Goal: Task Accomplishment & Management: Manage account settings

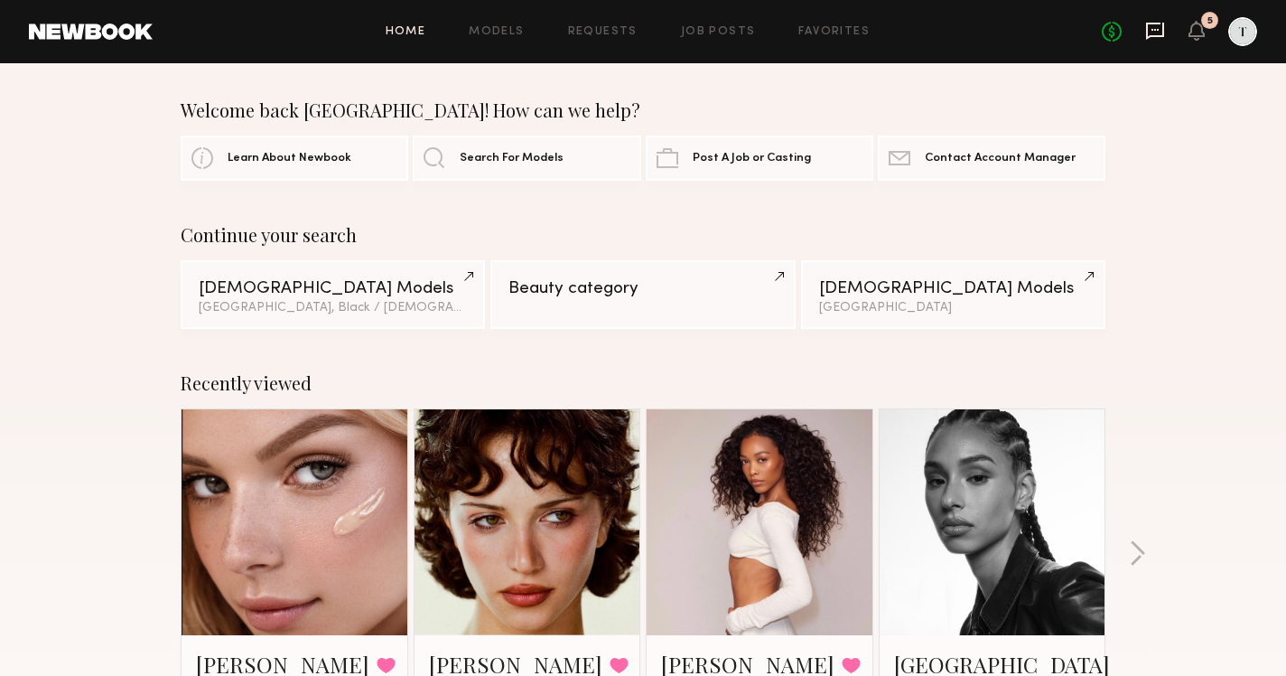
click at [1156, 31] on icon at bounding box center [1155, 31] width 20 height 20
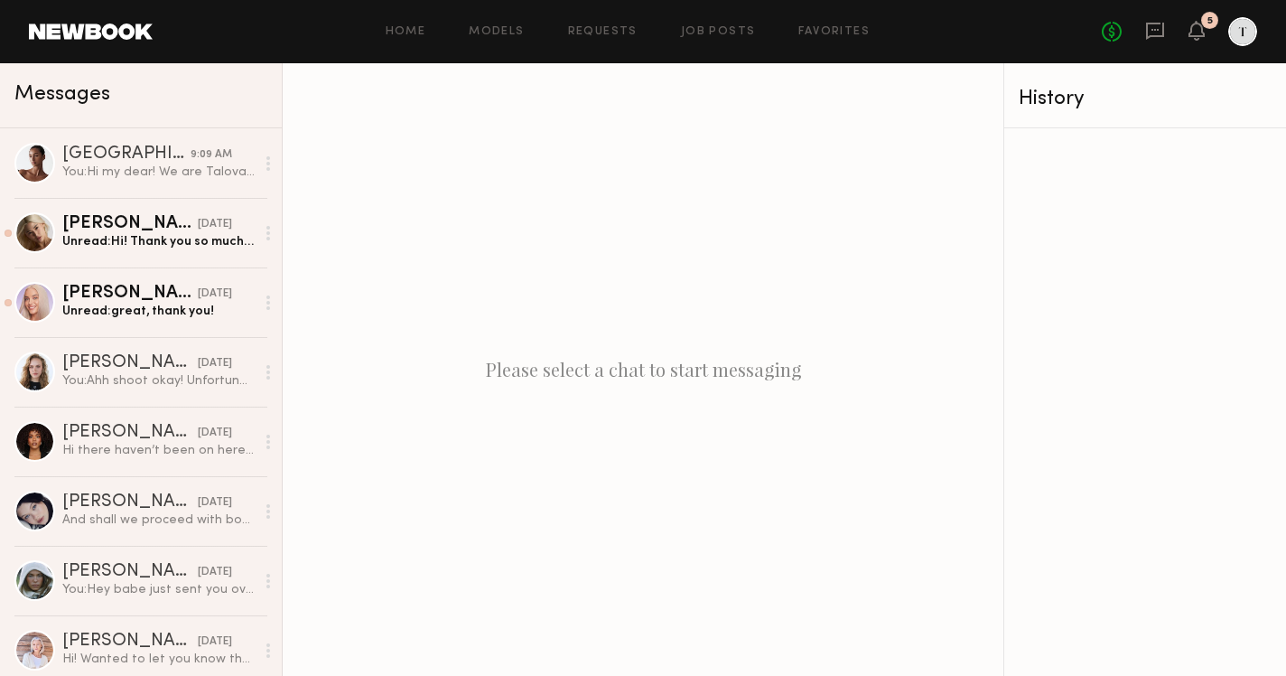
click at [1190, 16] on header "Home Models Requests Job Posts Favorites Sign Out No fees up to $5,000 5" at bounding box center [643, 31] width 1286 height 63
click at [1191, 35] on icon at bounding box center [1196, 29] width 14 height 13
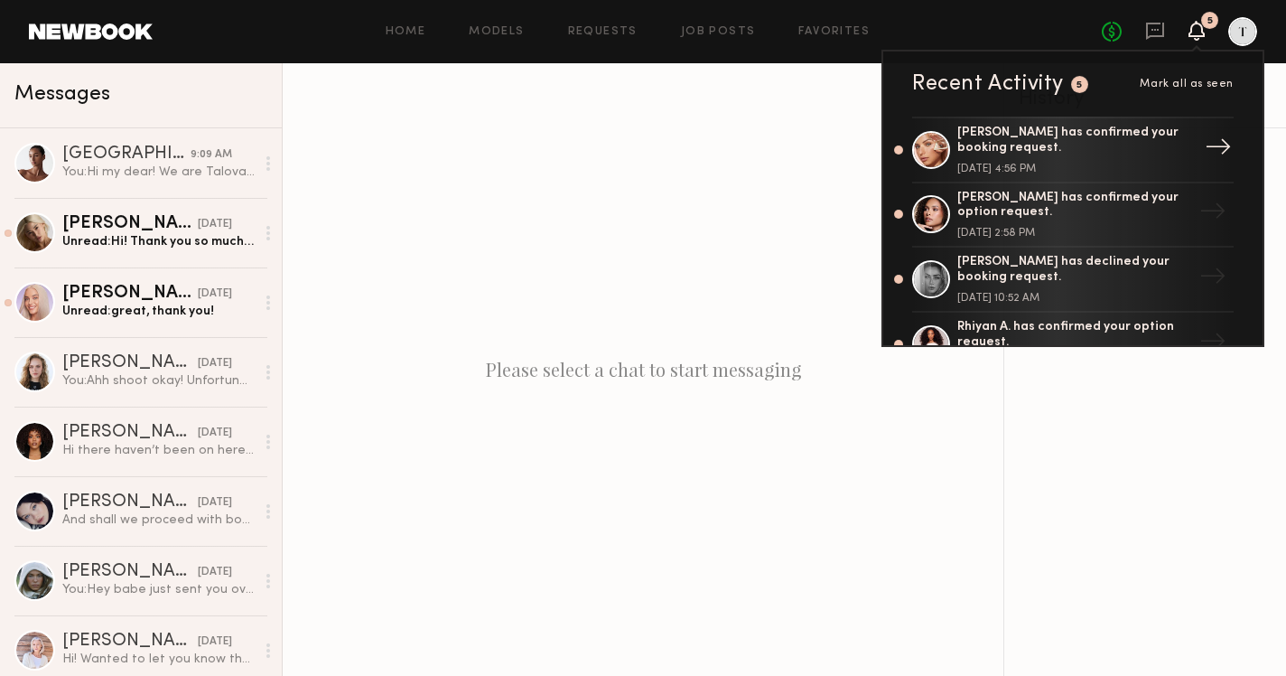
click at [1123, 142] on div "[PERSON_NAME] has confirmed your booking request." at bounding box center [1074, 141] width 235 height 31
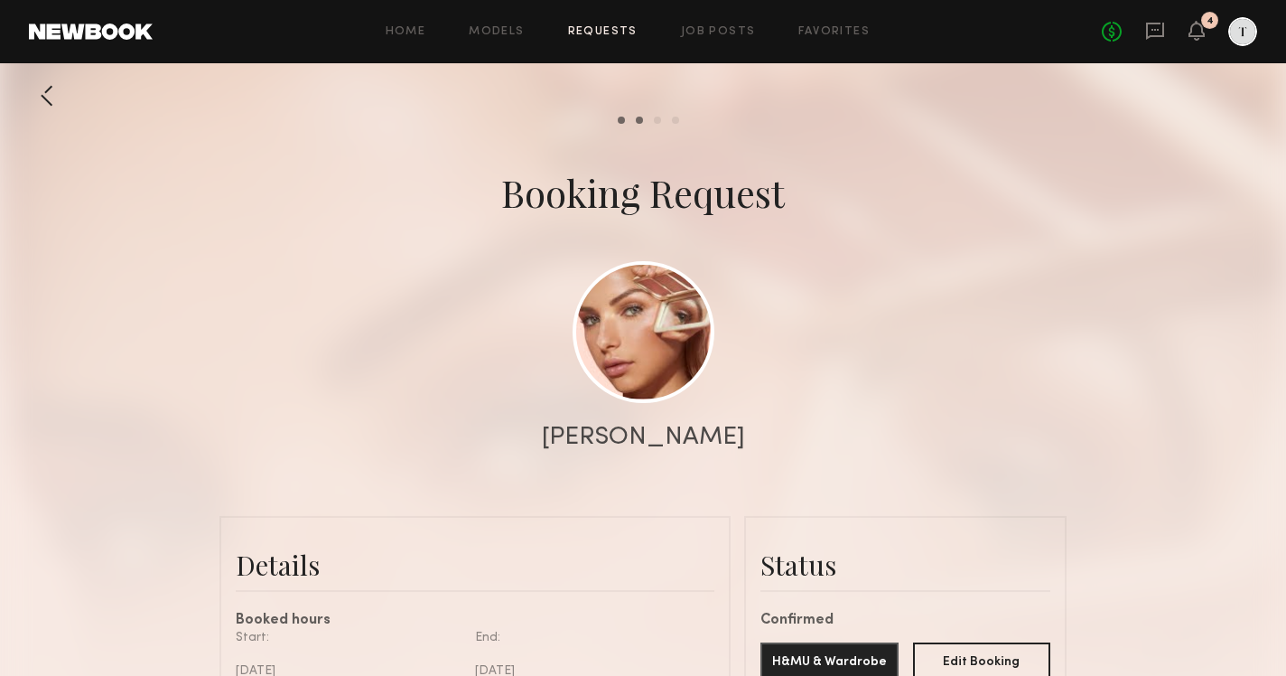
click at [585, 34] on link "Requests" at bounding box center [603, 32] width 70 height 12
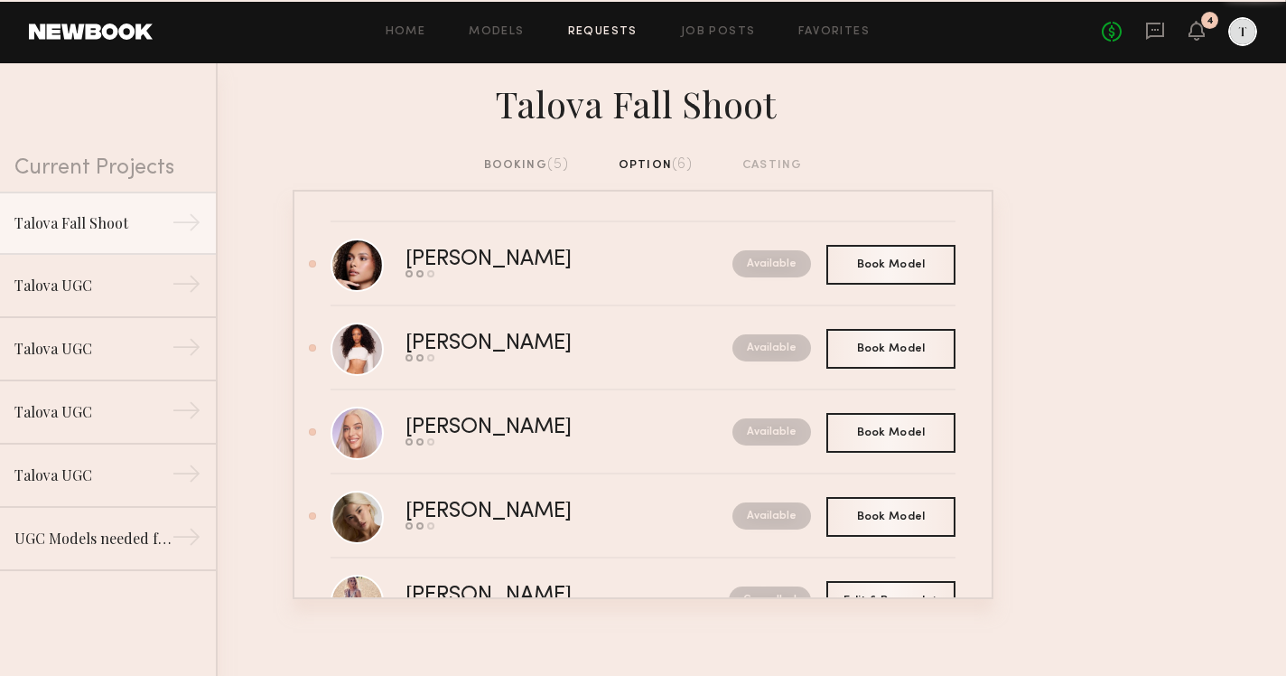
click at [555, 156] on div "booking (5)" at bounding box center [527, 165] width 86 height 20
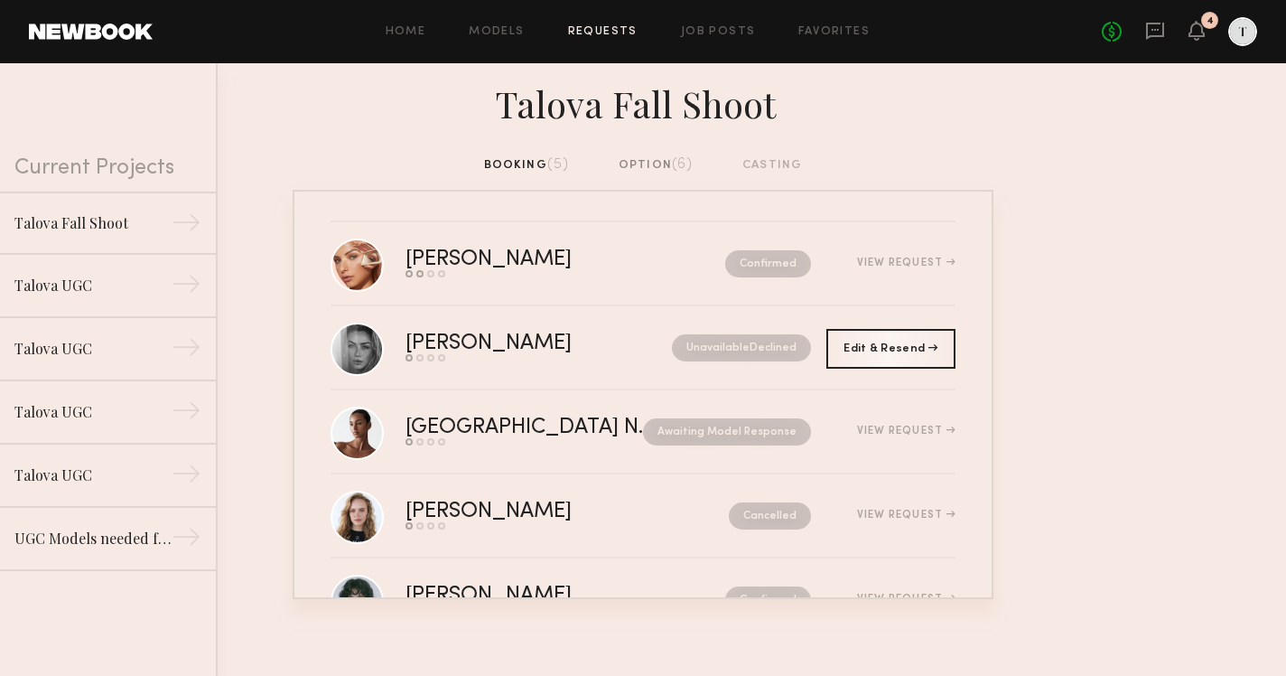
click at [640, 174] on div "option (6)" at bounding box center [656, 165] width 75 height 20
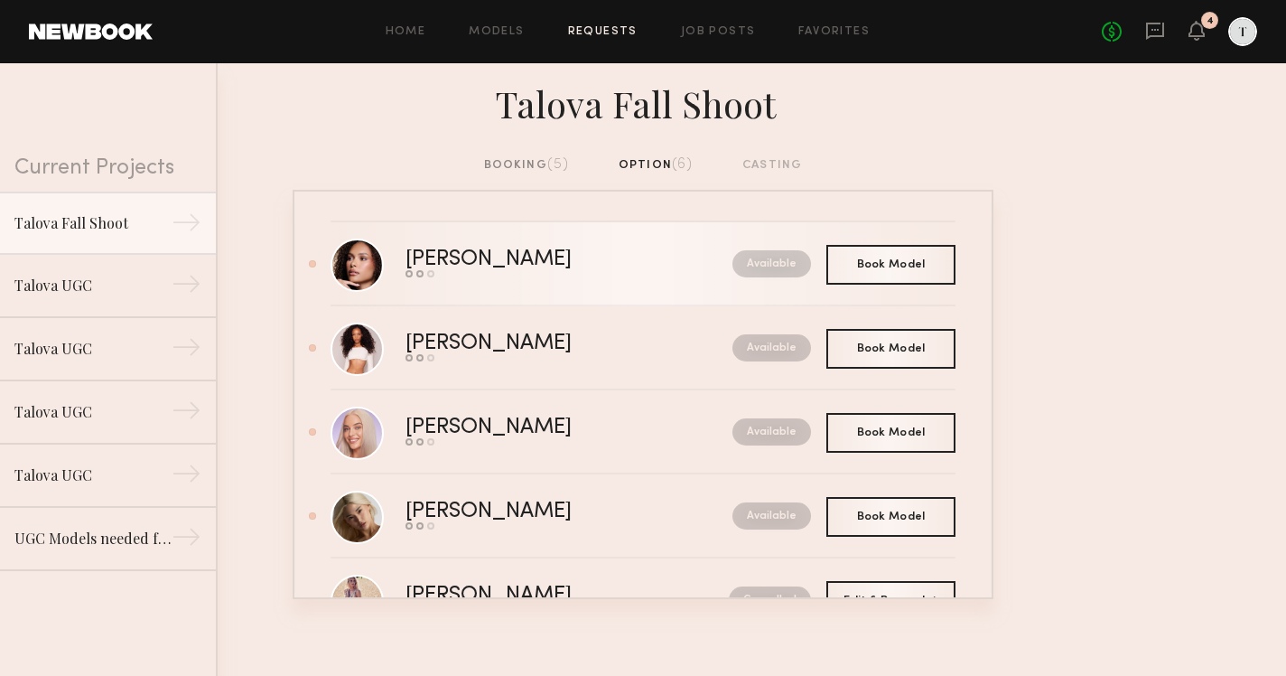
click at [452, 258] on div "[PERSON_NAME]" at bounding box center [528, 259] width 247 height 21
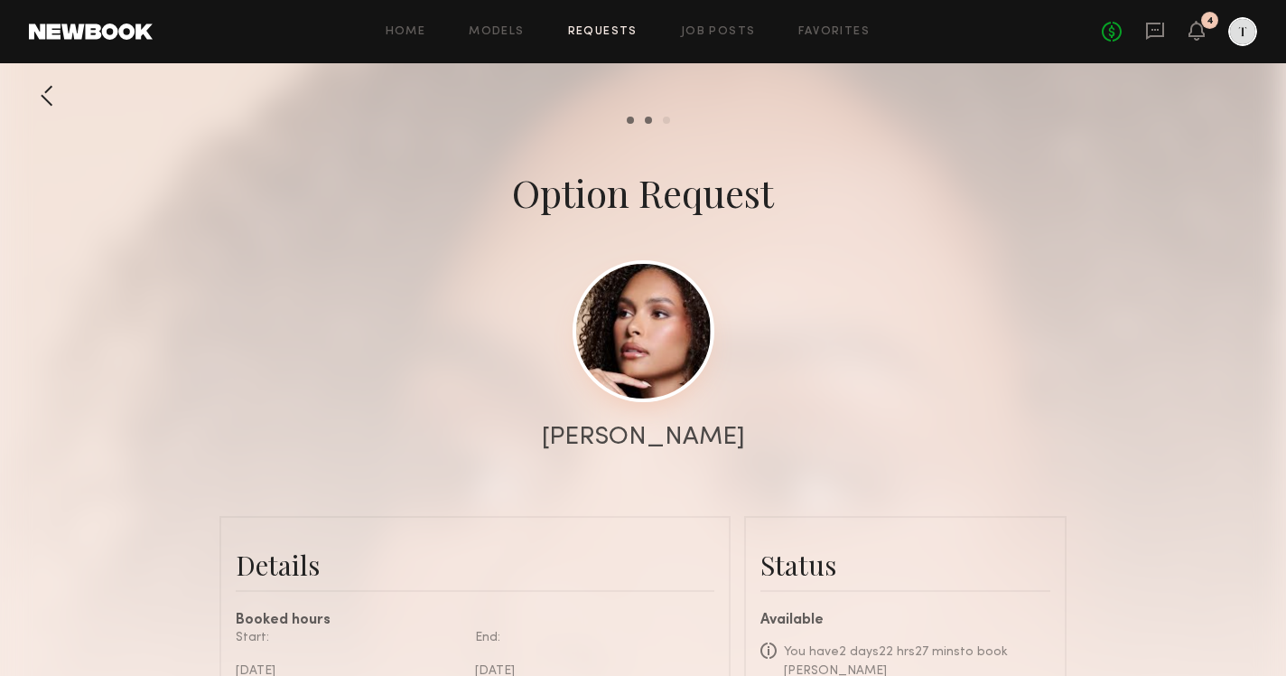
click at [667, 360] on link at bounding box center [644, 331] width 142 height 142
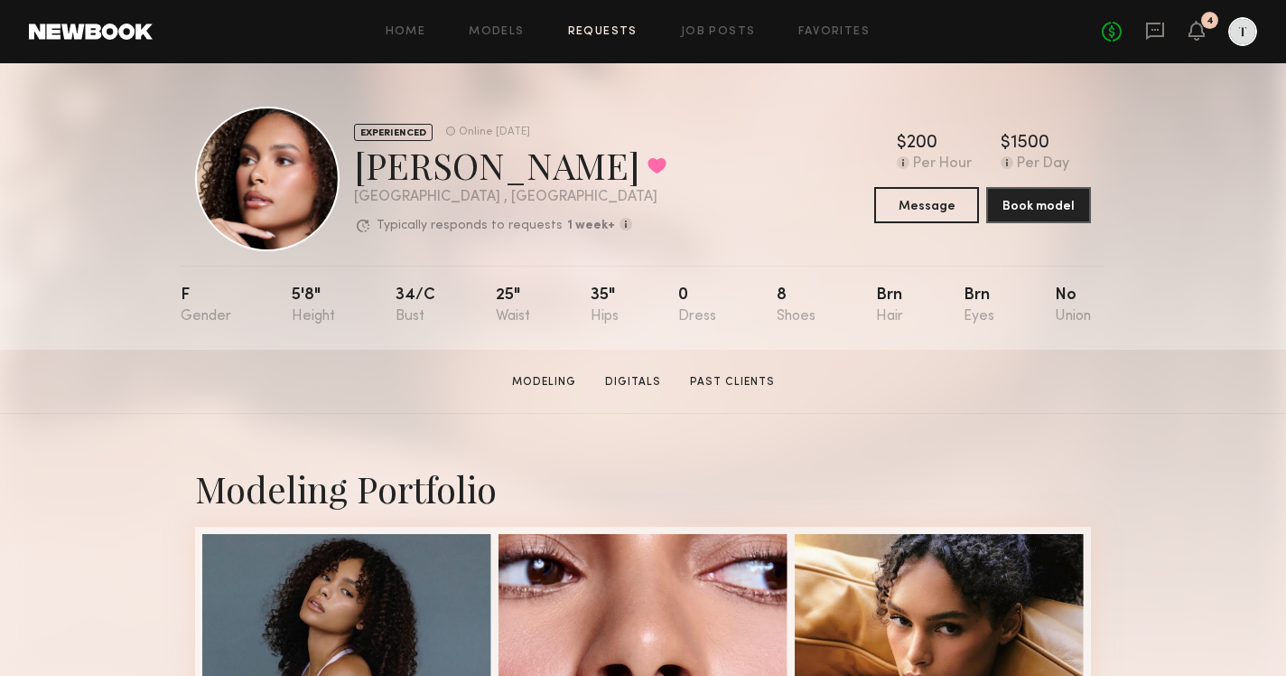
click at [594, 28] on link "Requests" at bounding box center [603, 32] width 70 height 12
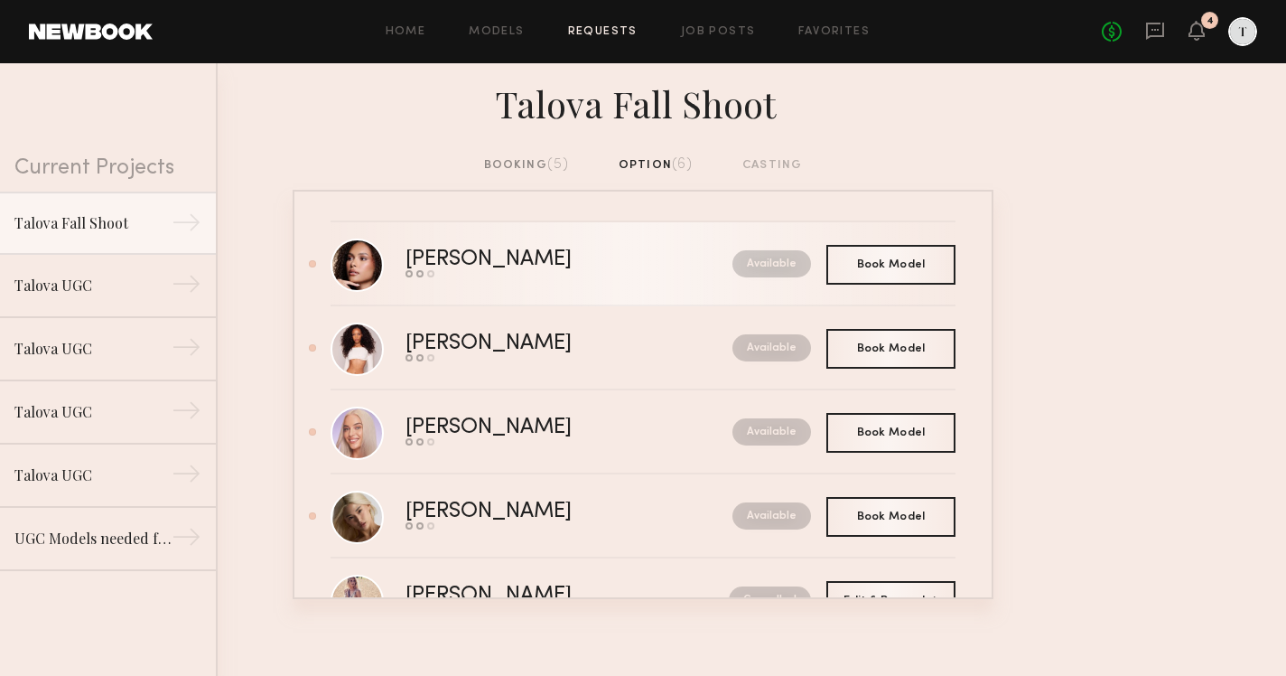
click at [448, 252] on div "Hailey B." at bounding box center [528, 259] width 247 height 21
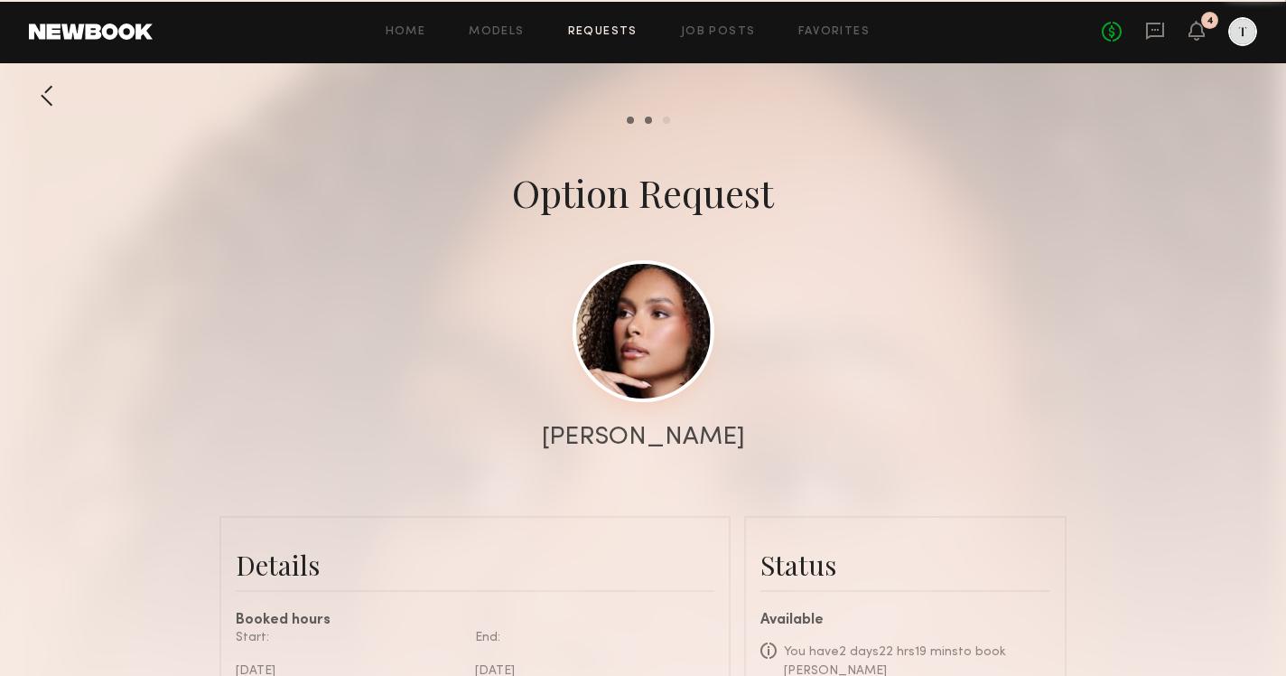
click at [666, 347] on link at bounding box center [644, 331] width 142 height 142
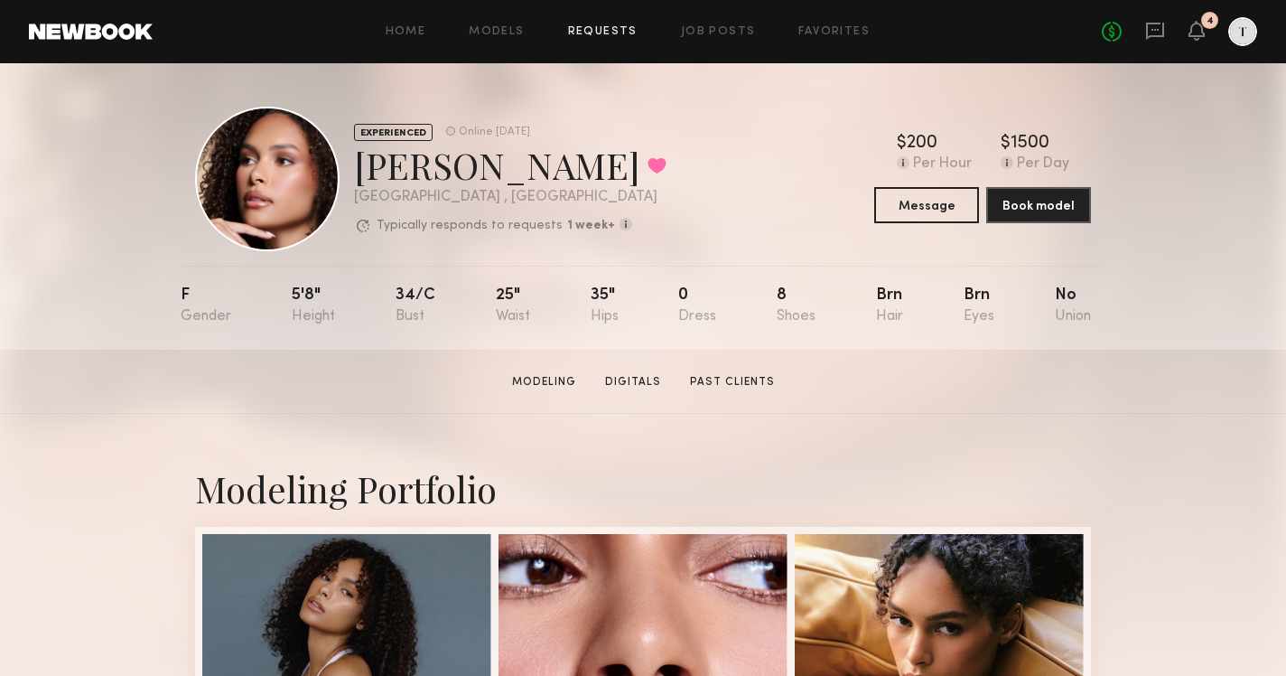
click at [605, 34] on link "Requests" at bounding box center [603, 32] width 70 height 12
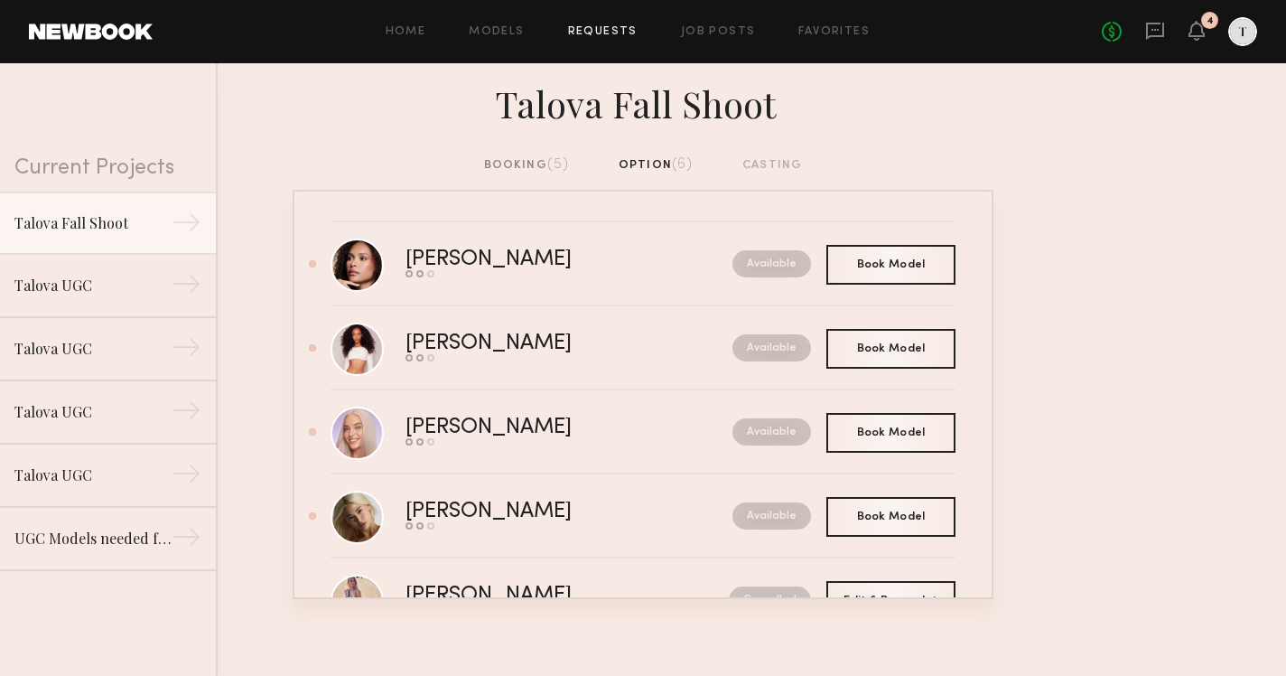
click at [521, 158] on div "booking (5)" at bounding box center [527, 165] width 86 height 20
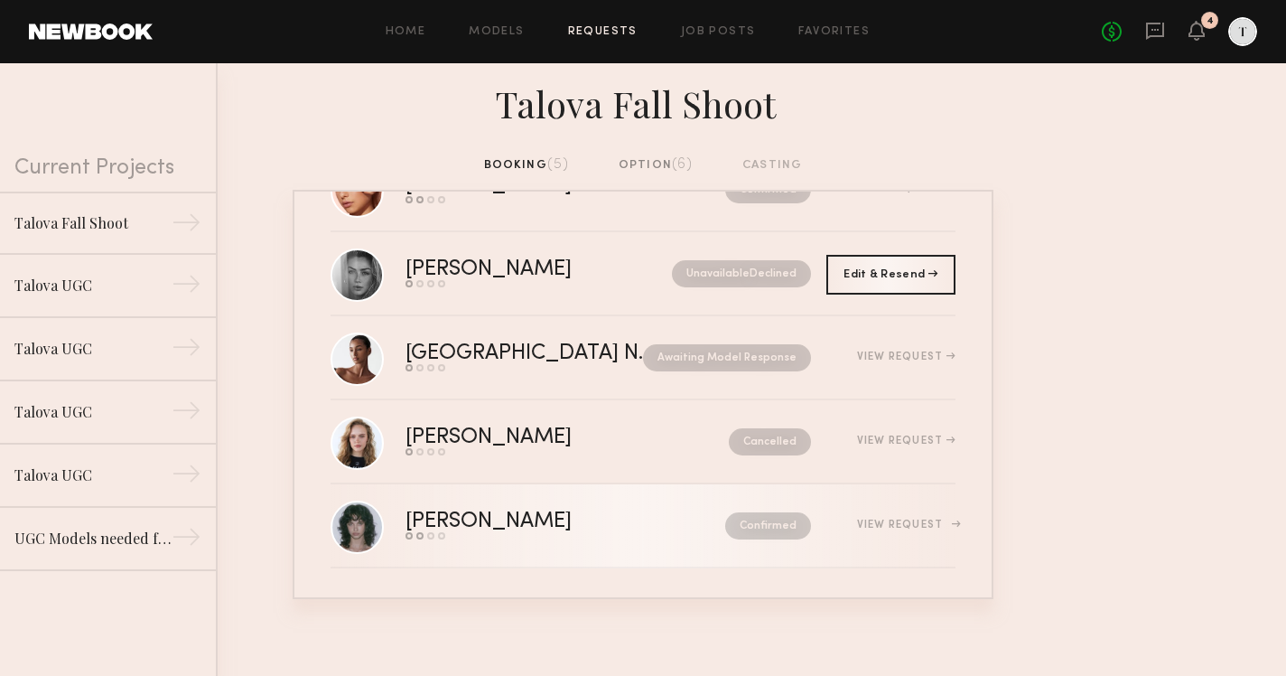
scroll to position [74, 0]
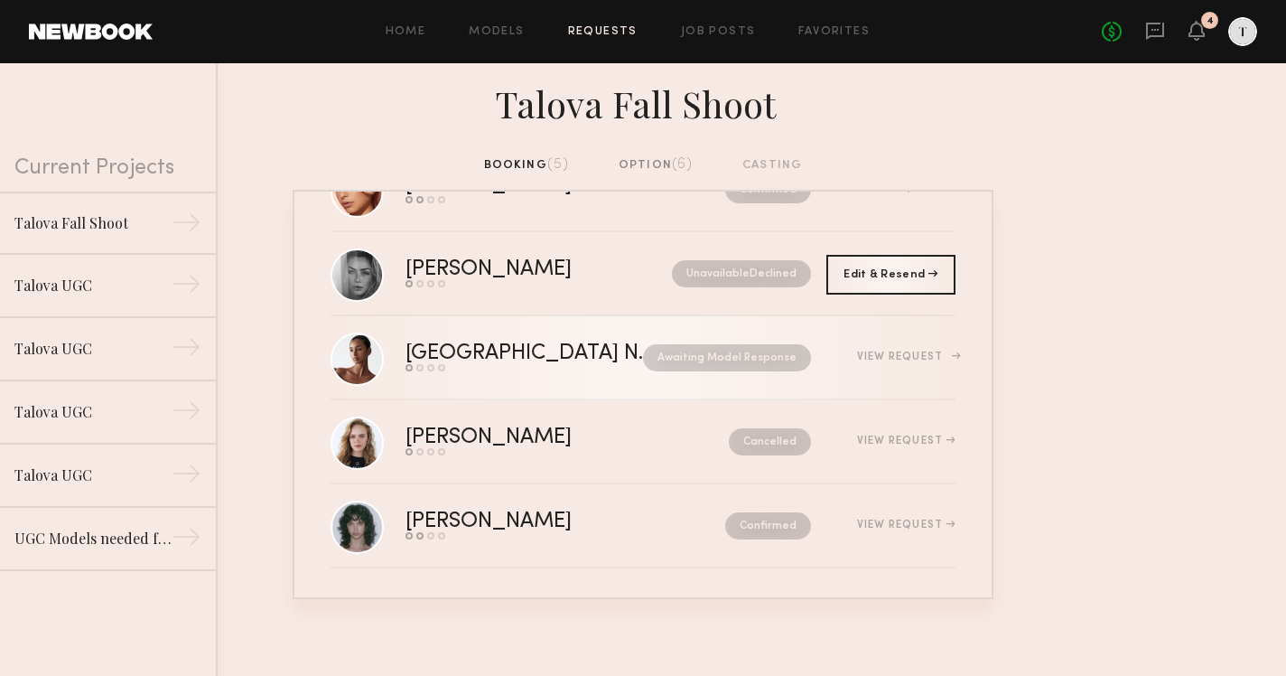
click at [455, 347] on div "[GEOGRAPHIC_DATA] N." at bounding box center [524, 353] width 238 height 21
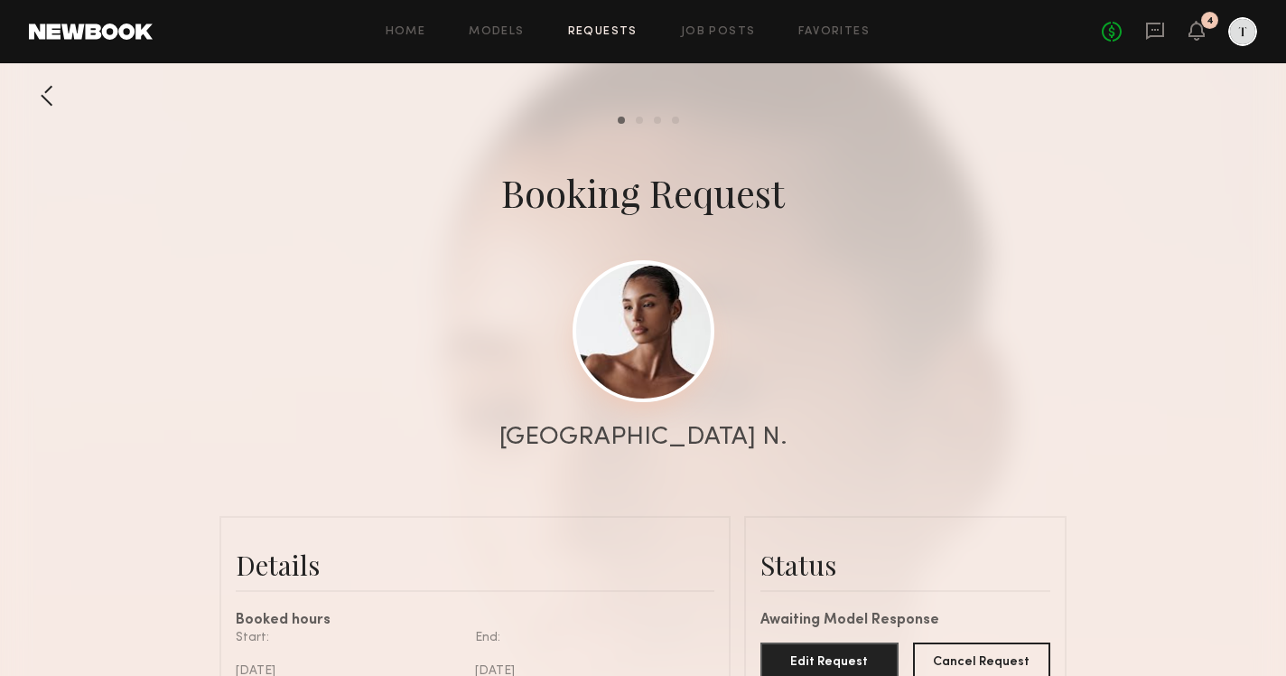
scroll to position [1103, 0]
click at [687, 305] on link at bounding box center [644, 331] width 142 height 142
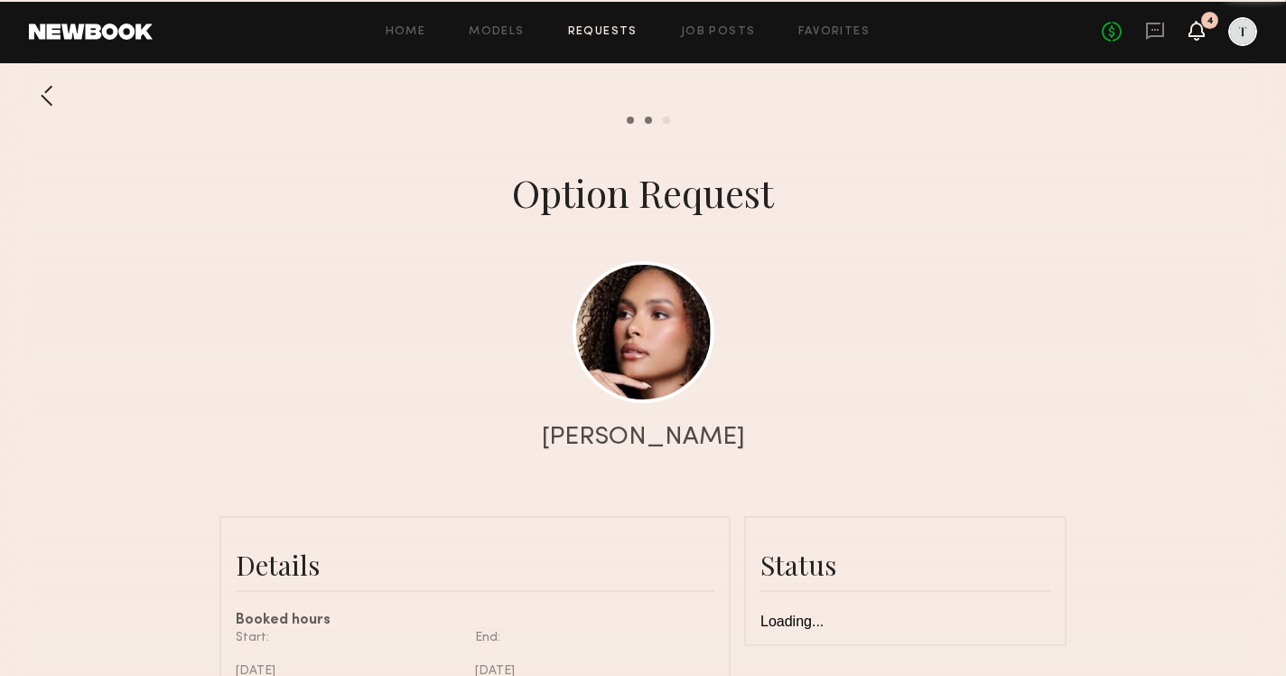
click at [1197, 23] on icon at bounding box center [1196, 29] width 14 height 13
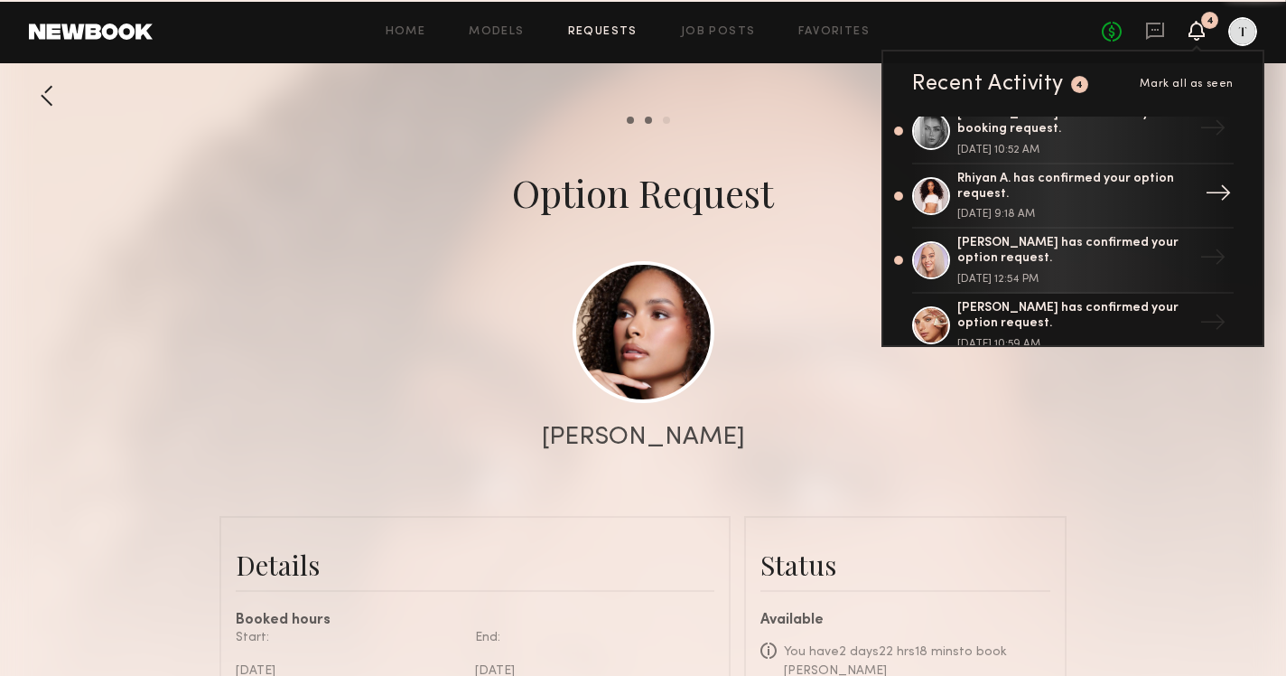
scroll to position [145, 0]
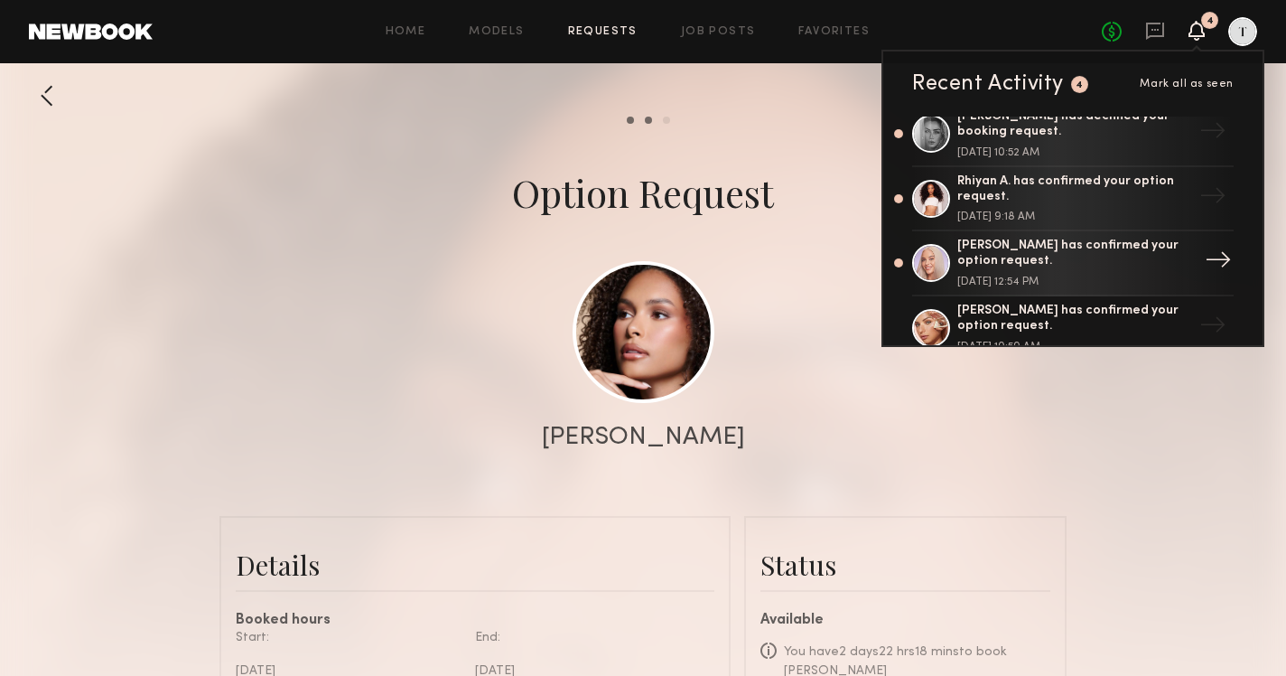
click at [1058, 256] on div "[PERSON_NAME] has confirmed your option request." at bounding box center [1074, 253] width 235 height 31
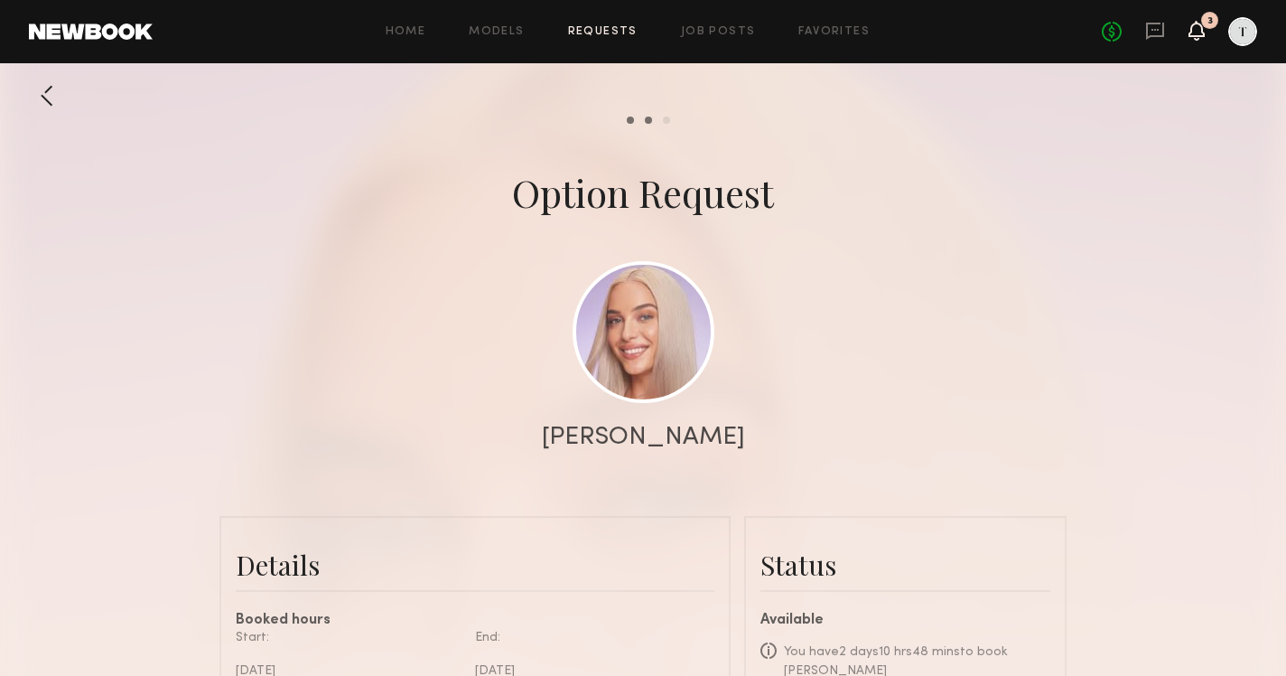
scroll to position [920, 0]
click at [1198, 31] on icon at bounding box center [1196, 29] width 14 height 13
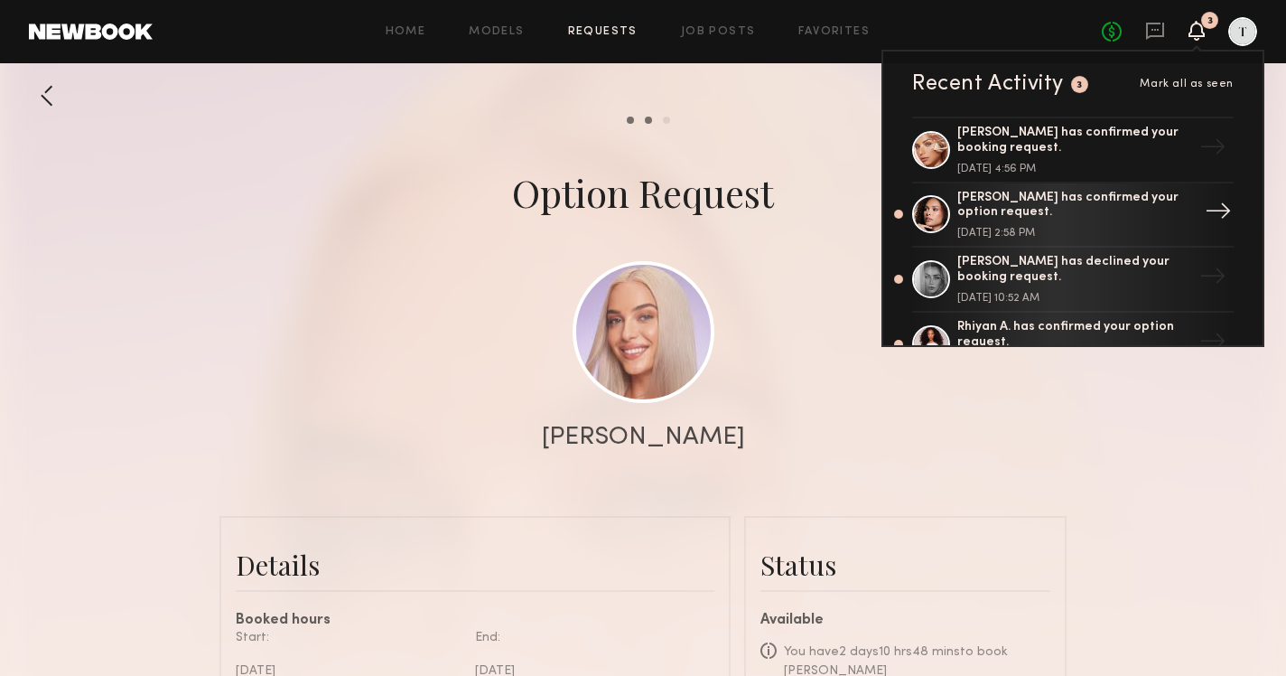
click at [1080, 210] on div "[PERSON_NAME] has confirmed your option request." at bounding box center [1074, 206] width 235 height 31
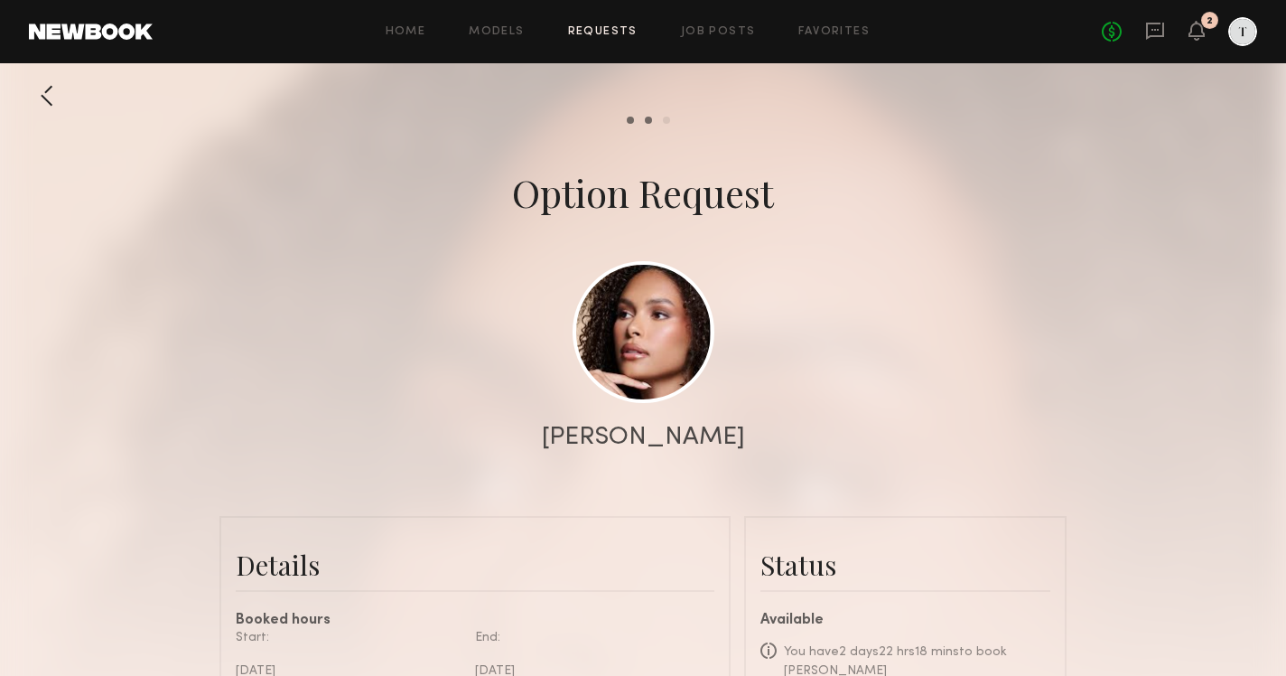
click at [1188, 41] on div "2" at bounding box center [1196, 32] width 16 height 23
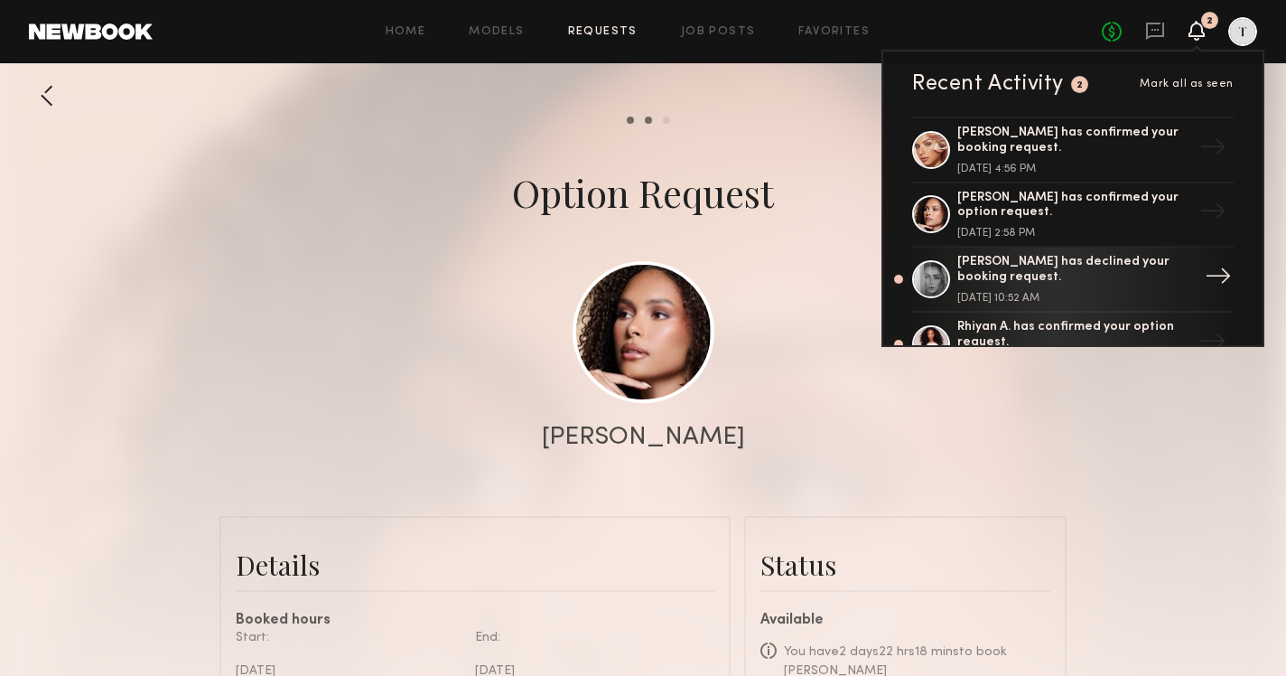
click at [1084, 266] on div "[PERSON_NAME] has declined your booking request." at bounding box center [1074, 270] width 235 height 31
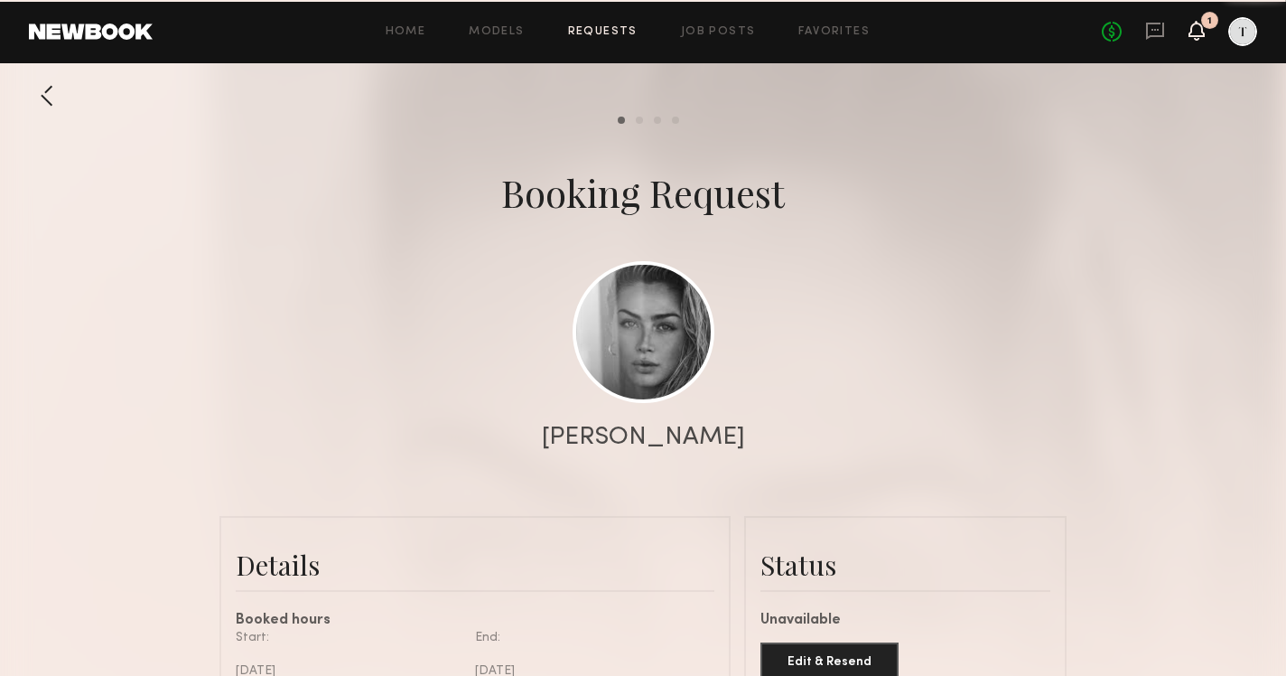
click at [1199, 28] on icon at bounding box center [1196, 29] width 14 height 13
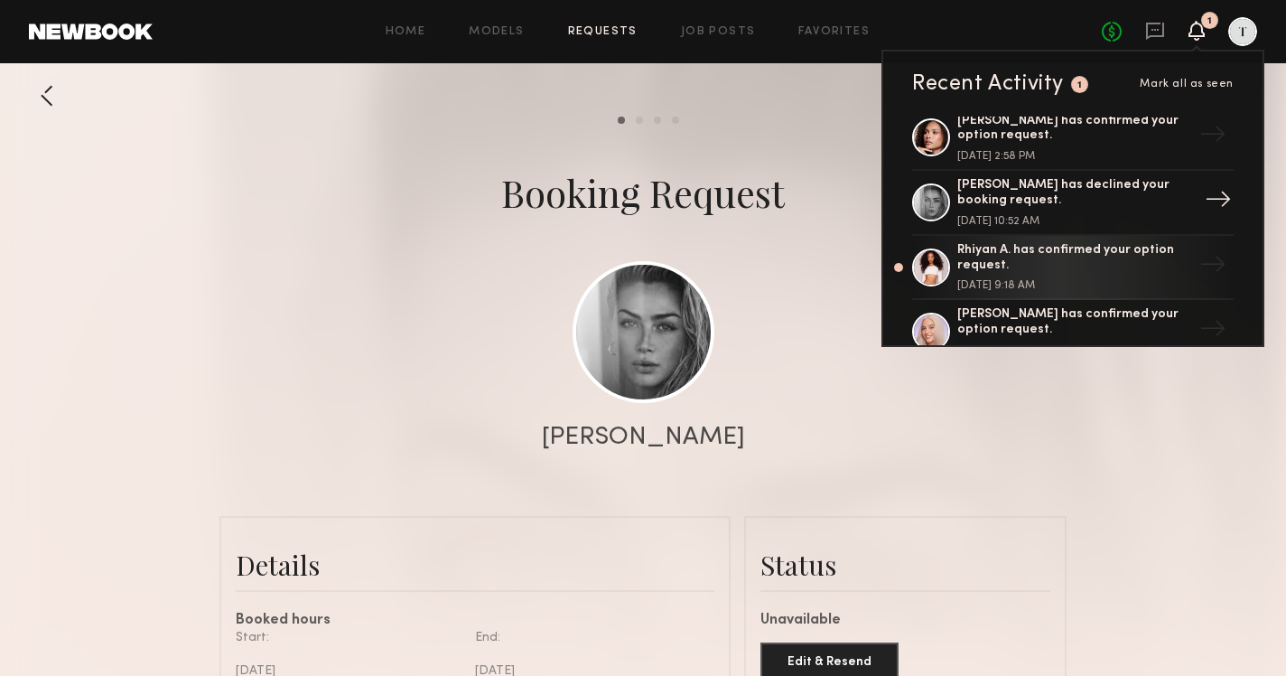
scroll to position [79, 0]
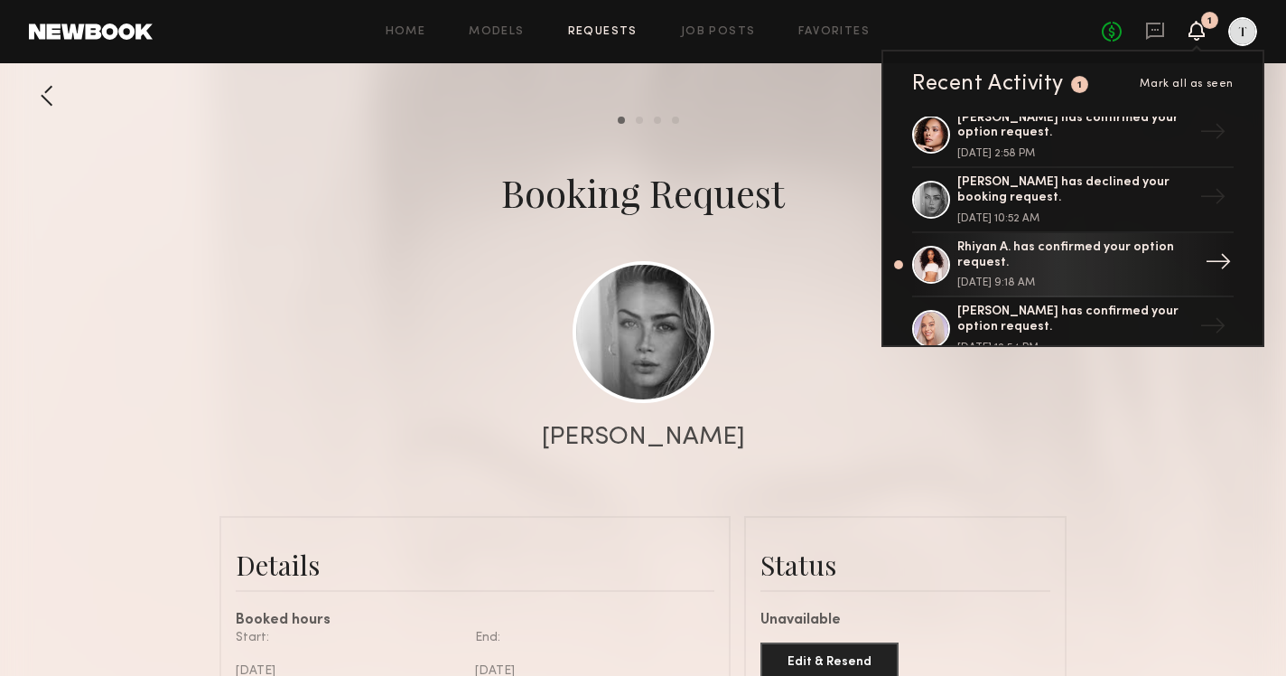
click at [1067, 257] on div "Rhiyan A. has confirmed your option request." at bounding box center [1074, 255] width 235 height 31
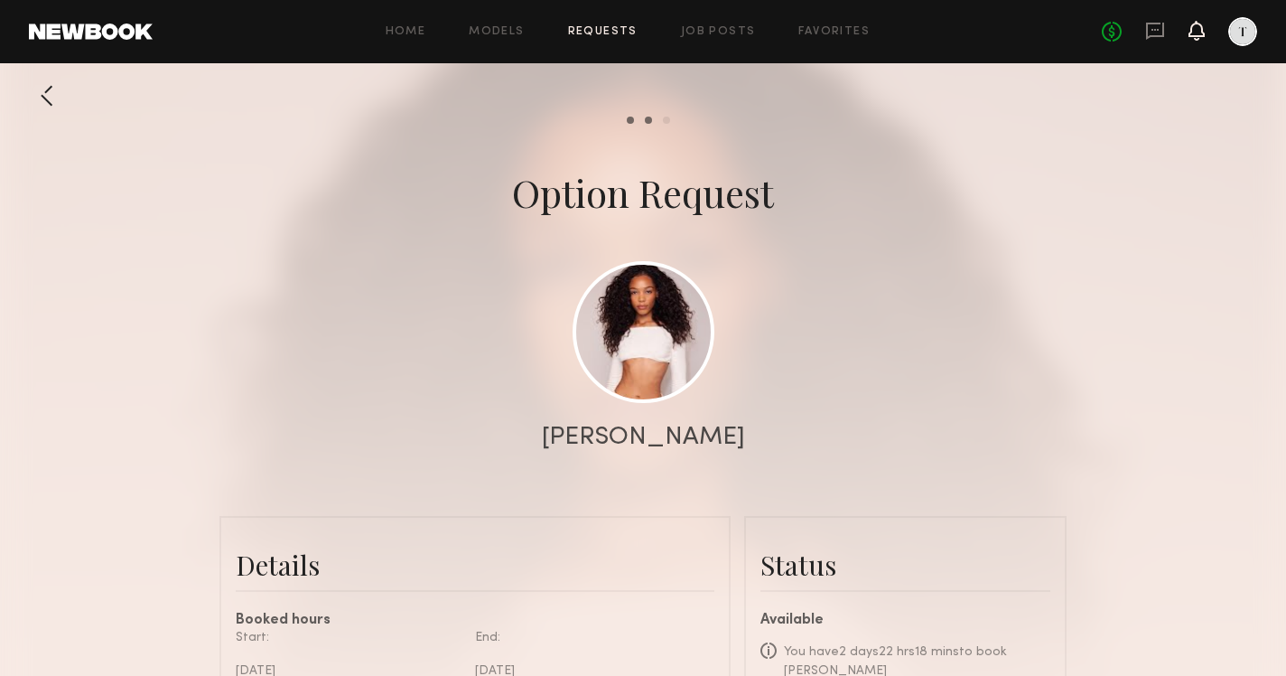
click at [1201, 23] on icon at bounding box center [1196, 31] width 16 height 20
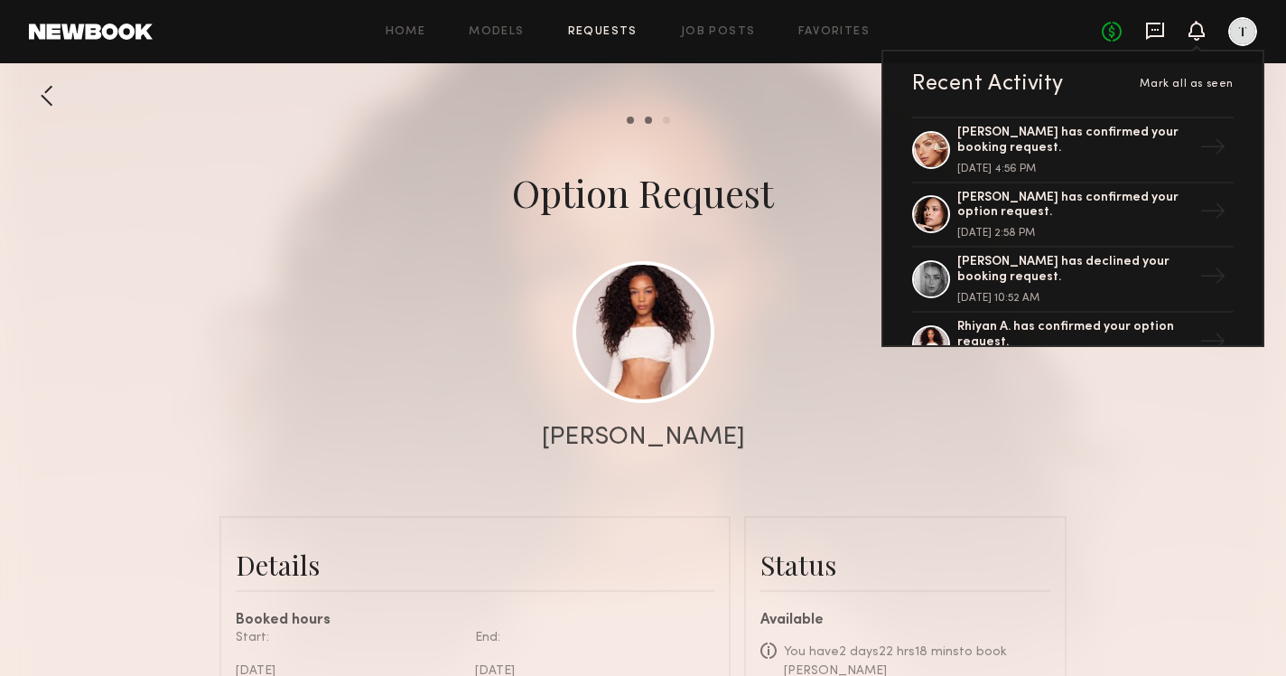
click at [1153, 38] on icon at bounding box center [1155, 31] width 20 height 20
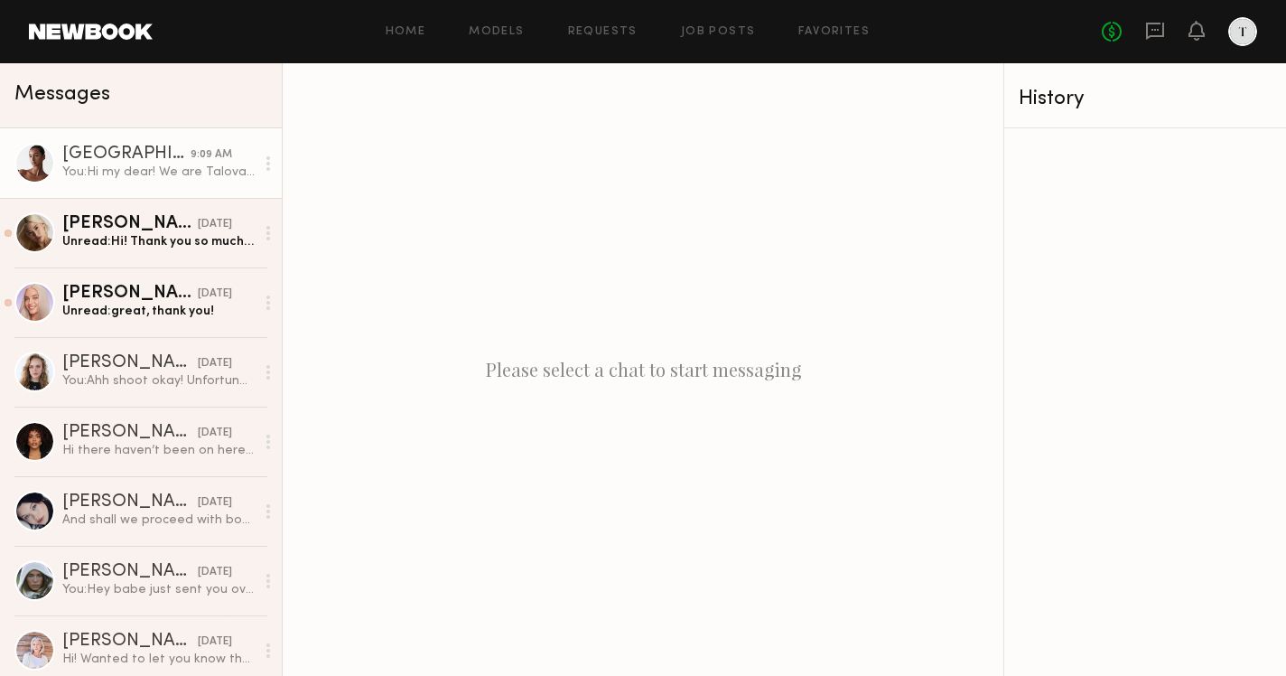
click at [233, 179] on div "You: Hi my dear! We are Talova an all natural [MEDICAL_DATA] brand and we are d…" at bounding box center [158, 171] width 192 height 17
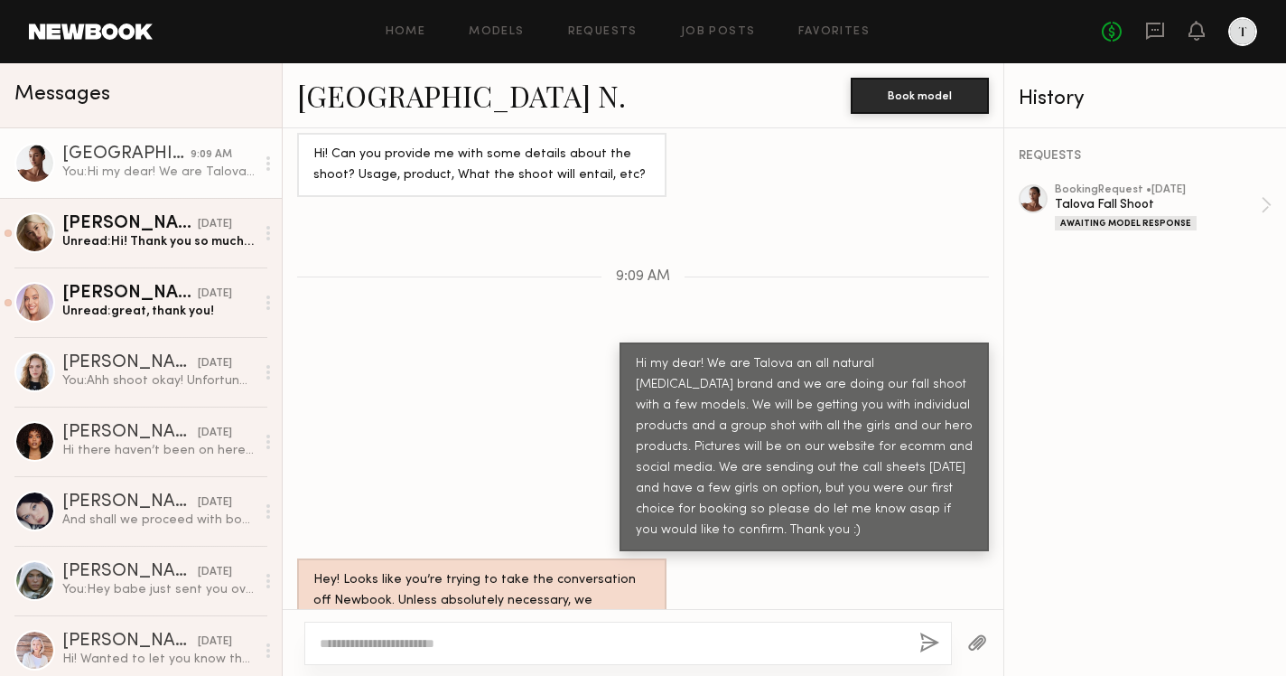
scroll to position [917, 0]
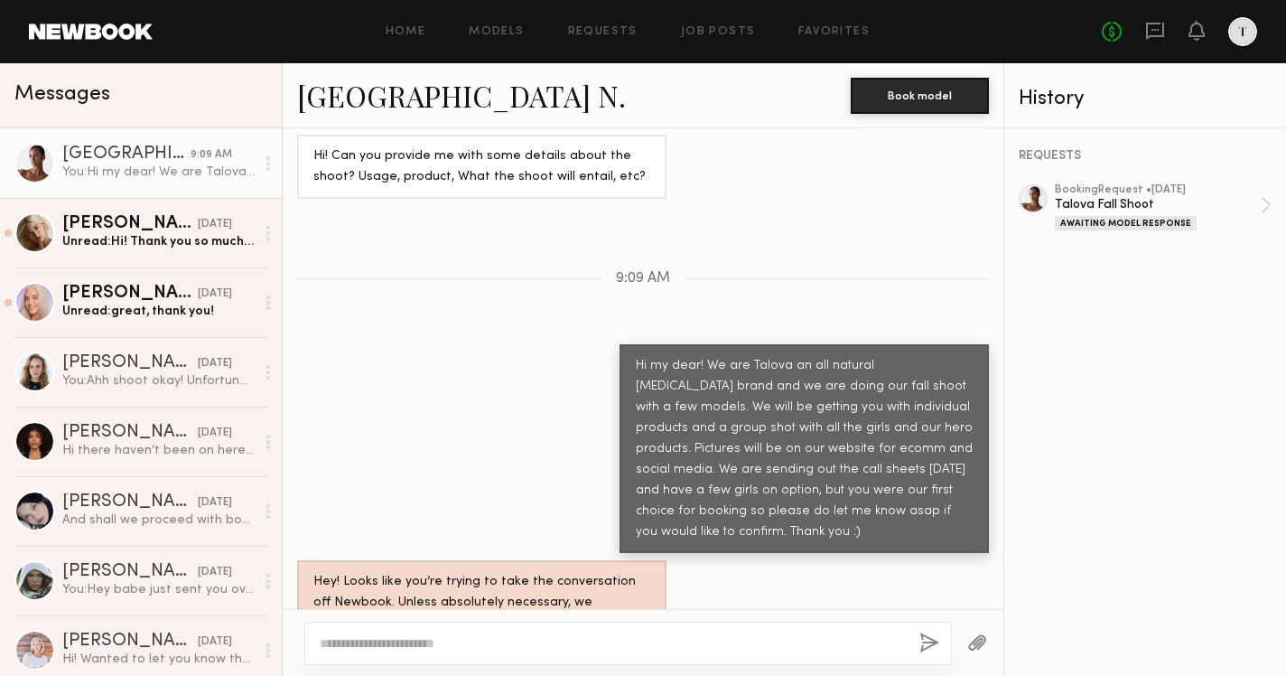
click at [393, 22] on div "Home Models Requests Job Posts Favorites Sign Out No fees up to $5,000" at bounding box center [705, 31] width 1105 height 29
click at [399, 27] on link "Home" at bounding box center [406, 32] width 41 height 12
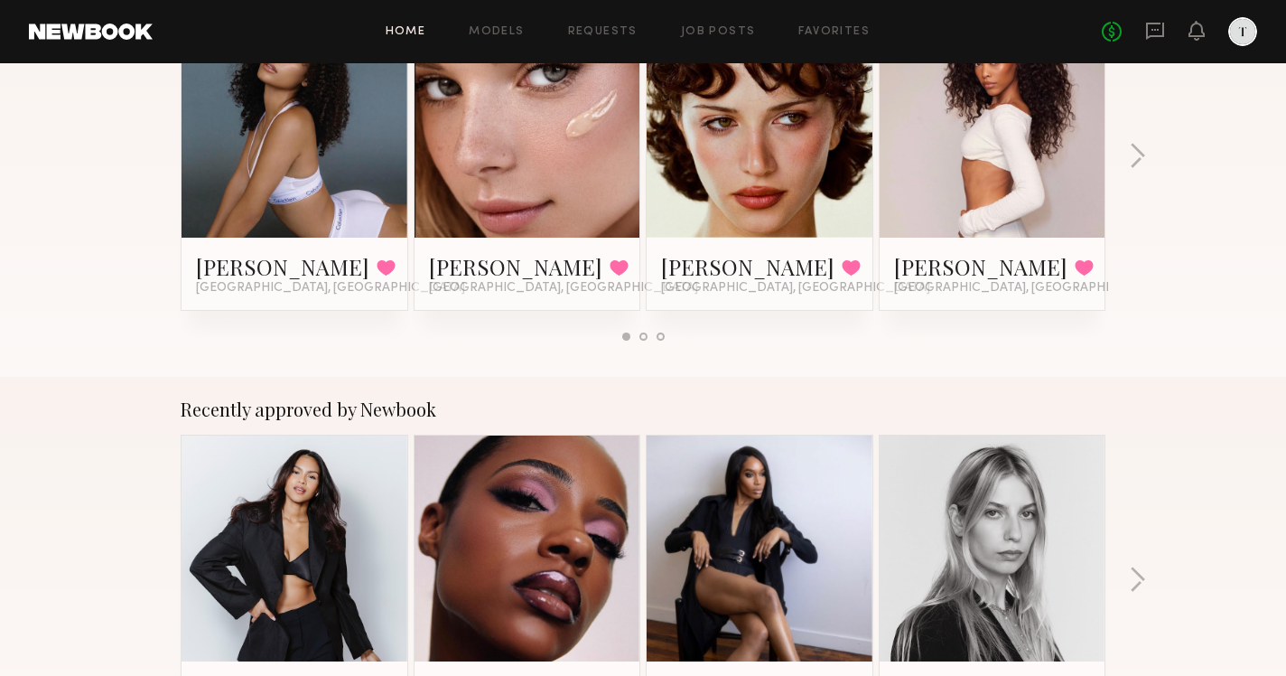
scroll to position [160, 0]
